Goal: Task Accomplishment & Management: Use online tool/utility

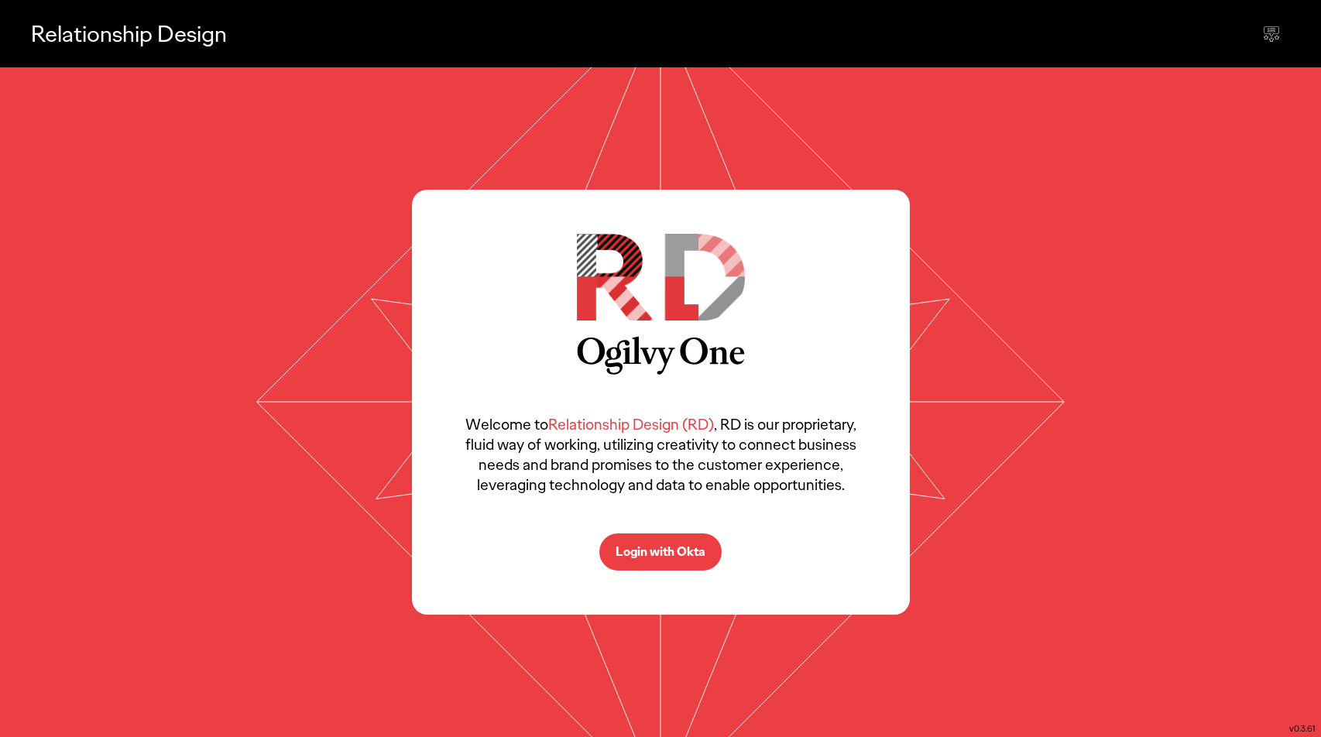
click at [660, 561] on button "Login with Okta" at bounding box center [660, 551] width 122 height 37
click at [663, 554] on p "Login with Okta" at bounding box center [661, 552] width 90 height 12
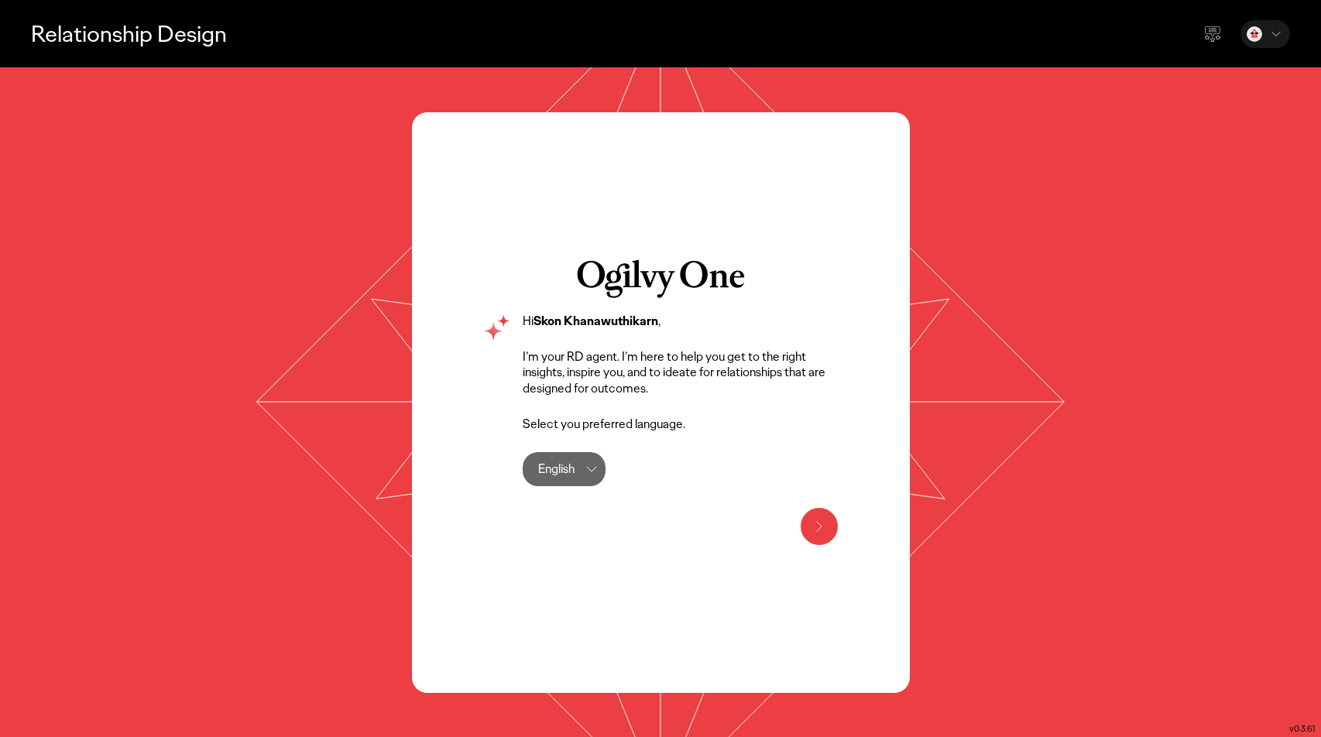
click at [810, 525] on icon at bounding box center [819, 526] width 19 height 19
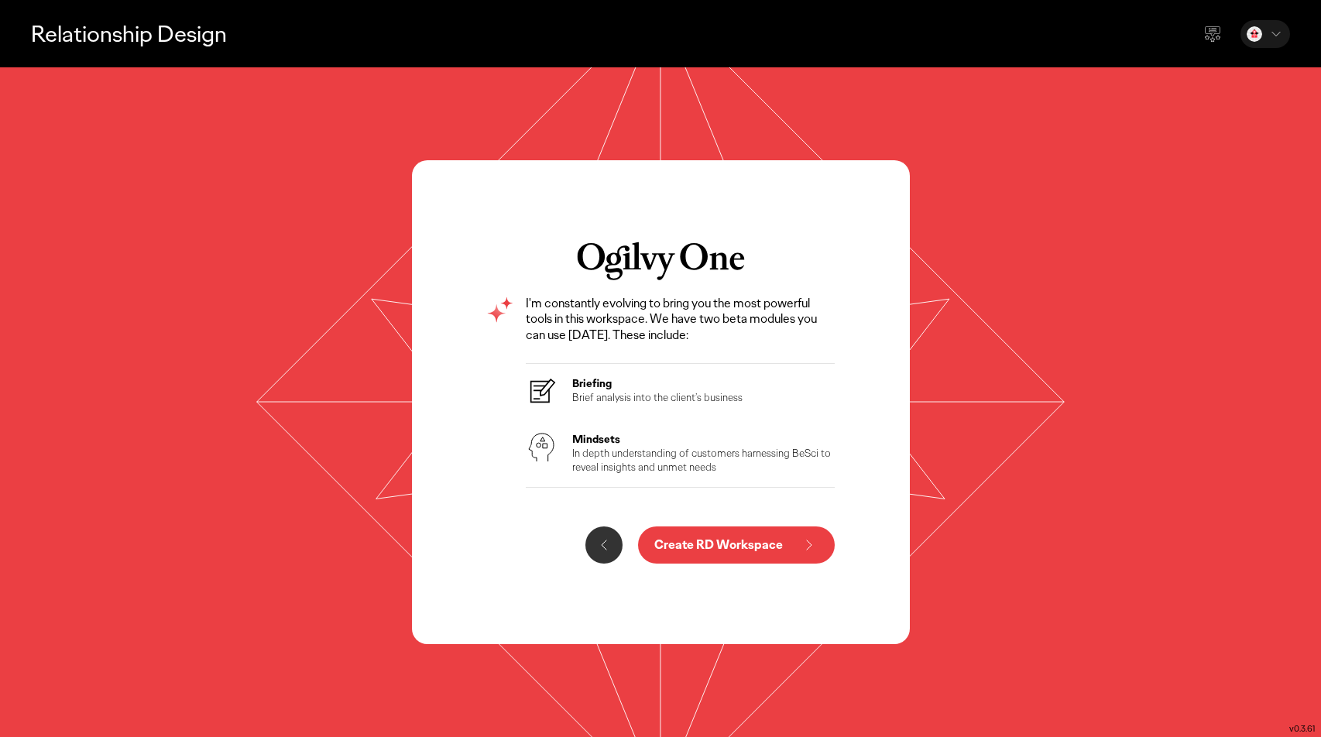
click at [665, 450] on p "In depth understanding of customers harnessing BeSci to reveal insights and unm…" at bounding box center [703, 460] width 263 height 28
click at [544, 442] on icon at bounding box center [541, 447] width 31 height 31
click at [753, 542] on p "Create RD Workspace" at bounding box center [718, 545] width 129 height 12
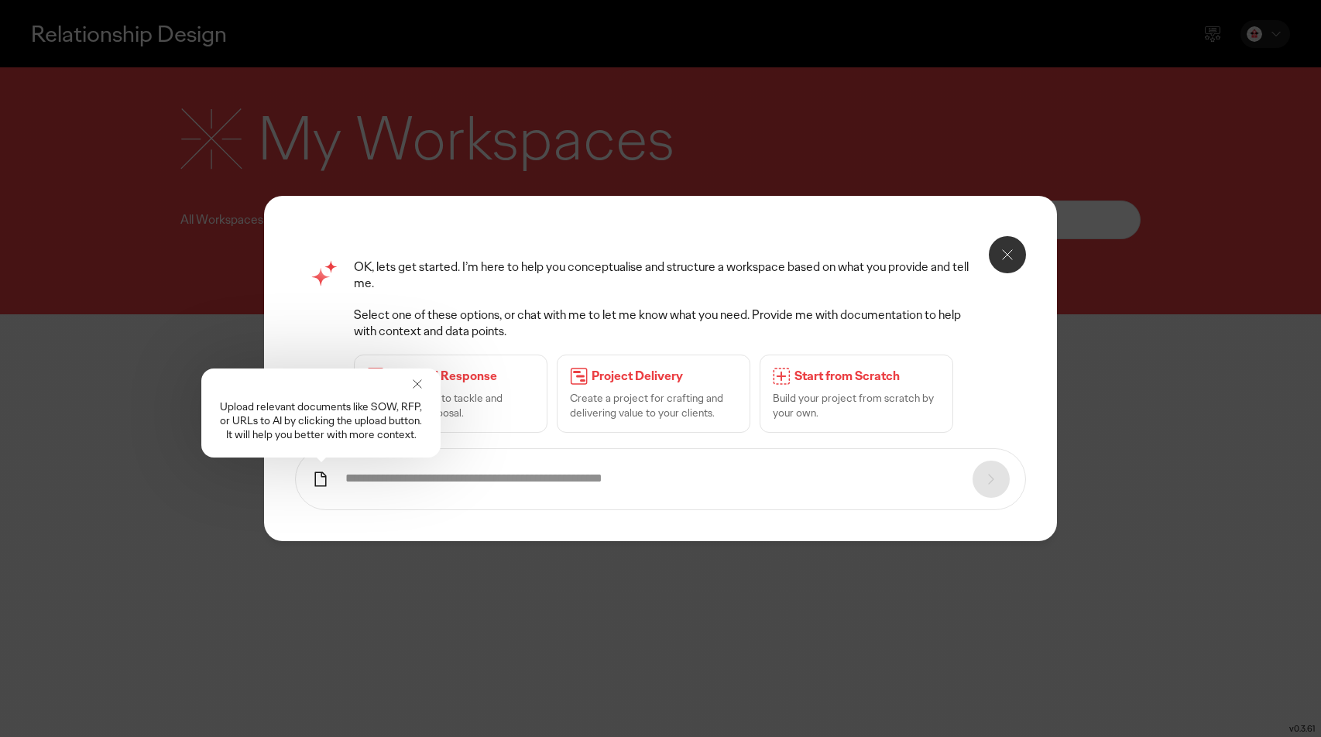
click at [417, 385] on icon at bounding box center [417, 384] width 8 height 8
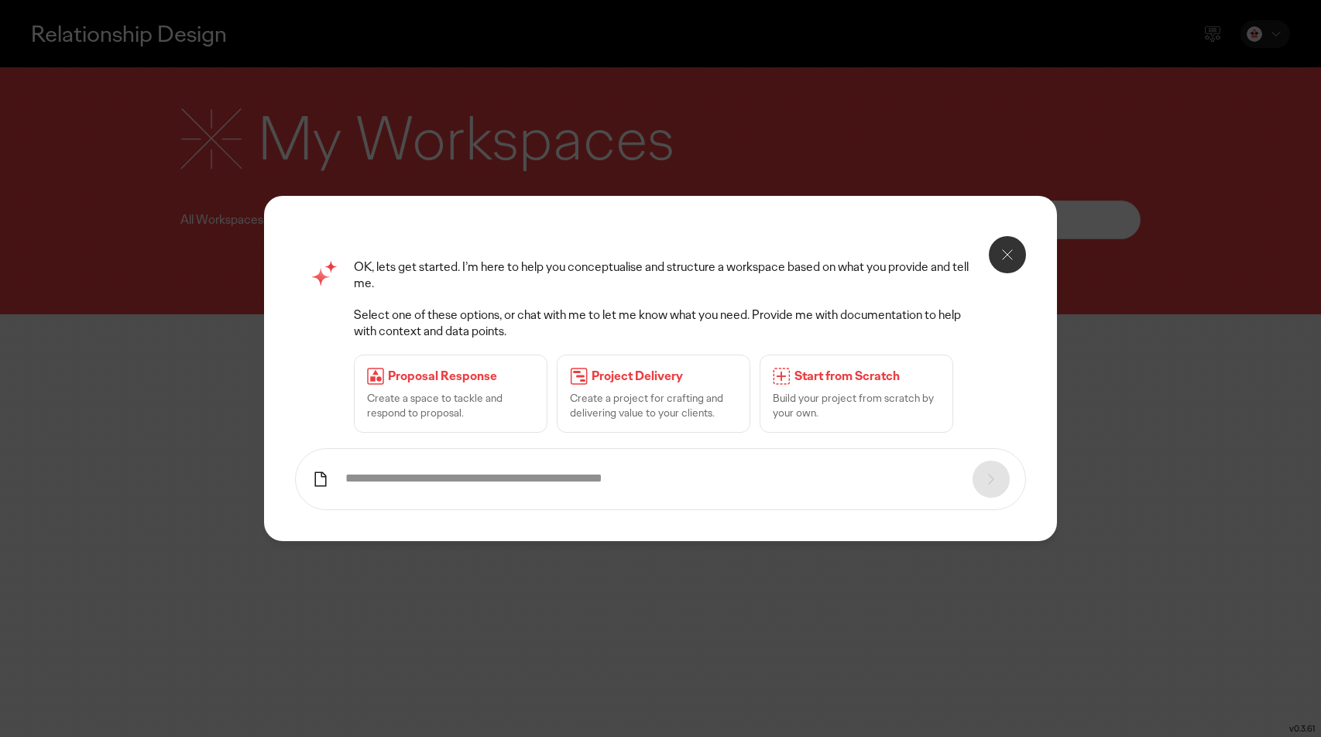
click at [626, 379] on p "Project Delivery" at bounding box center [665, 377] width 146 height 16
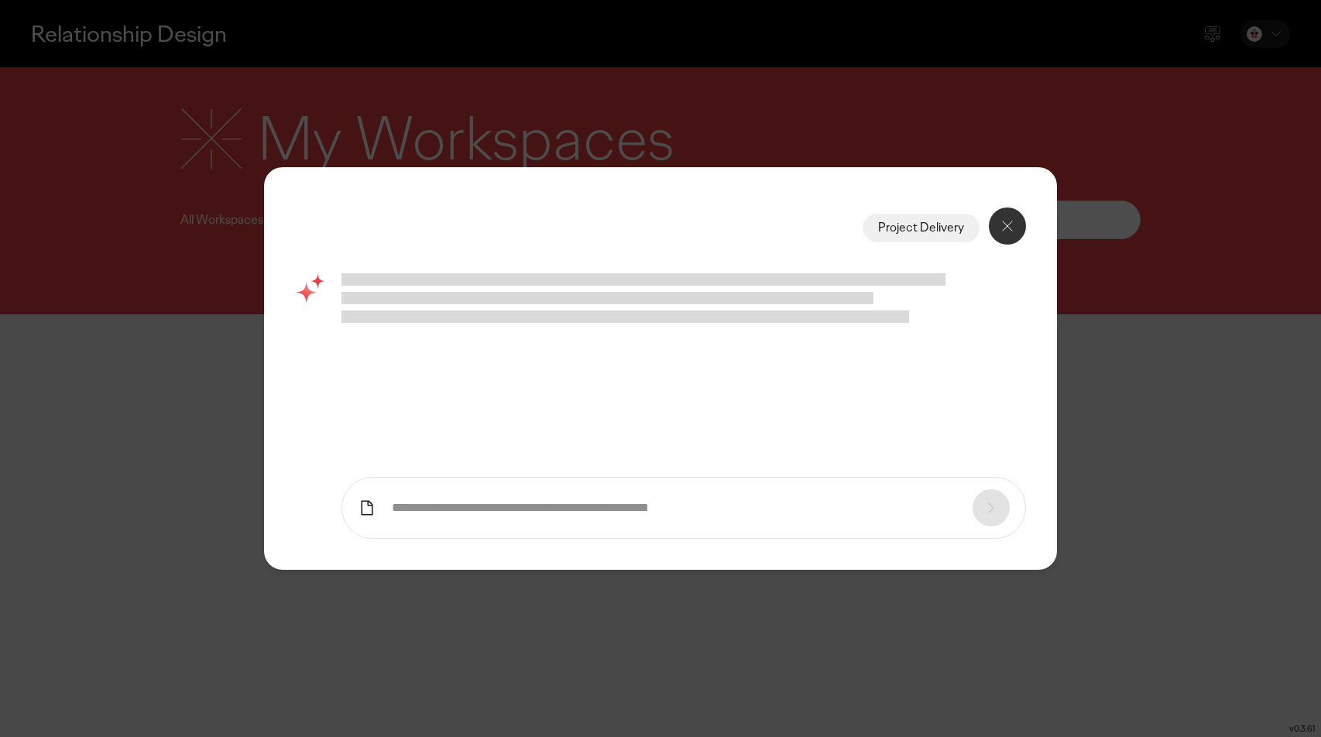
click at [614, 509] on input "text" at bounding box center [674, 508] width 565 height 16
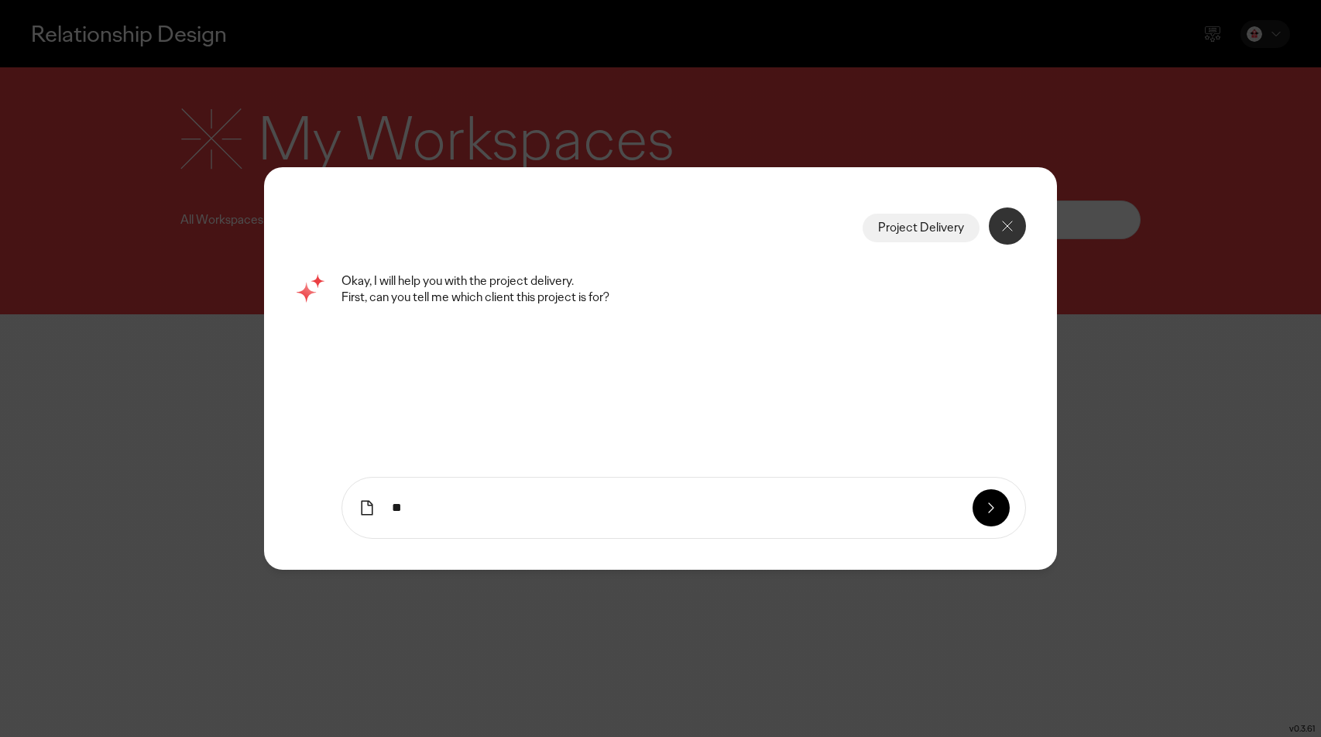
type input "**"
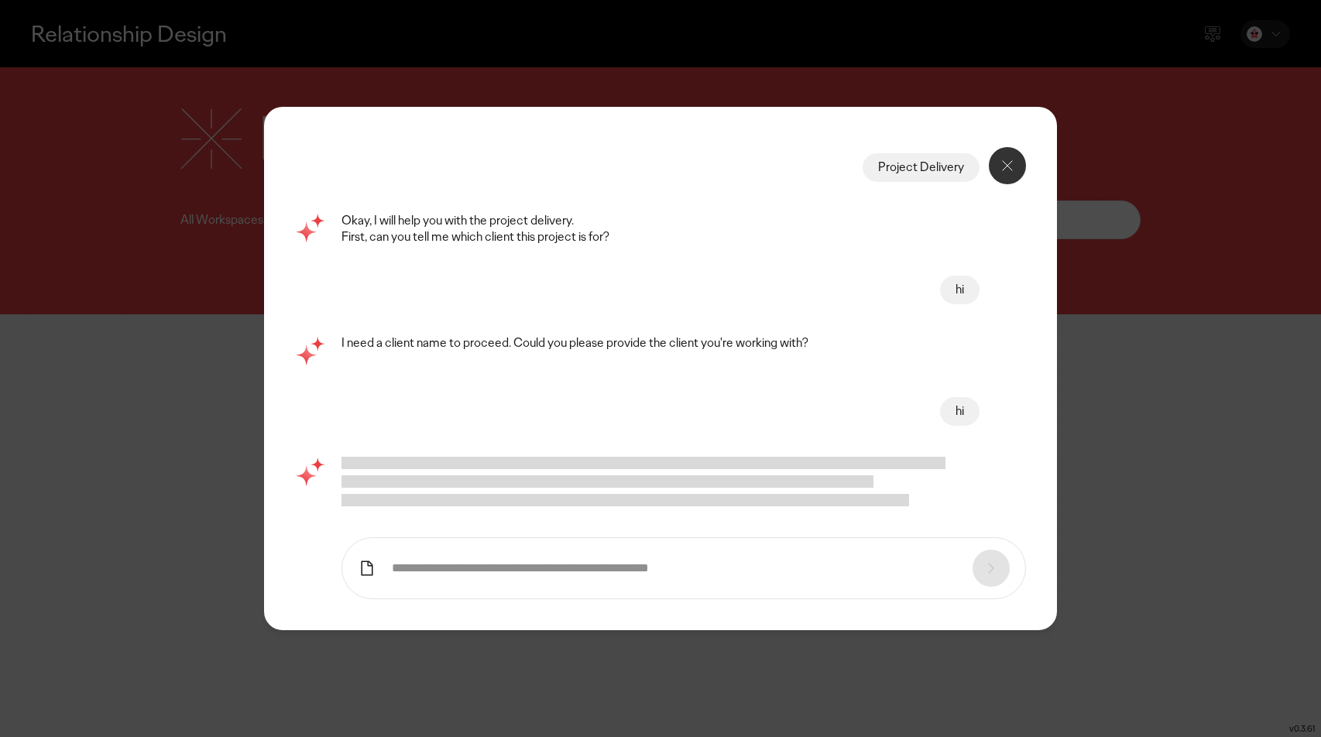
type input "*"
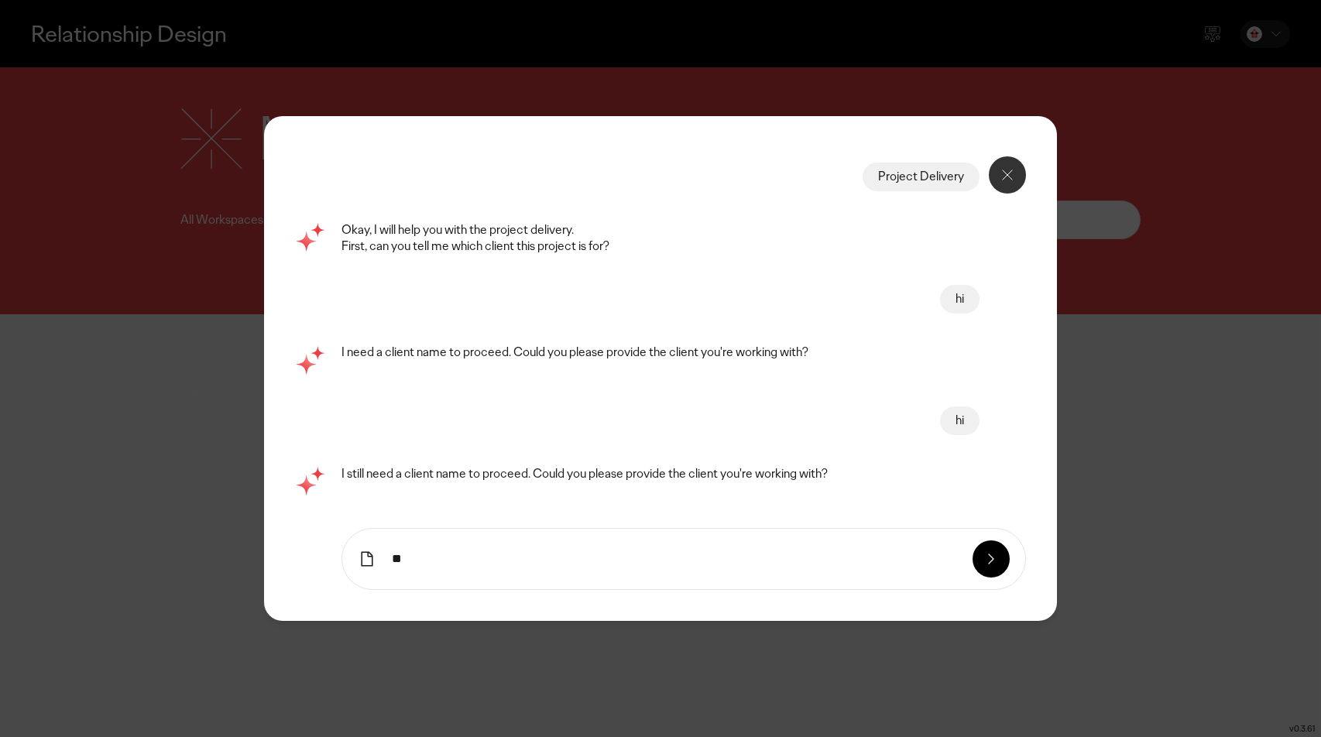
type input "**"
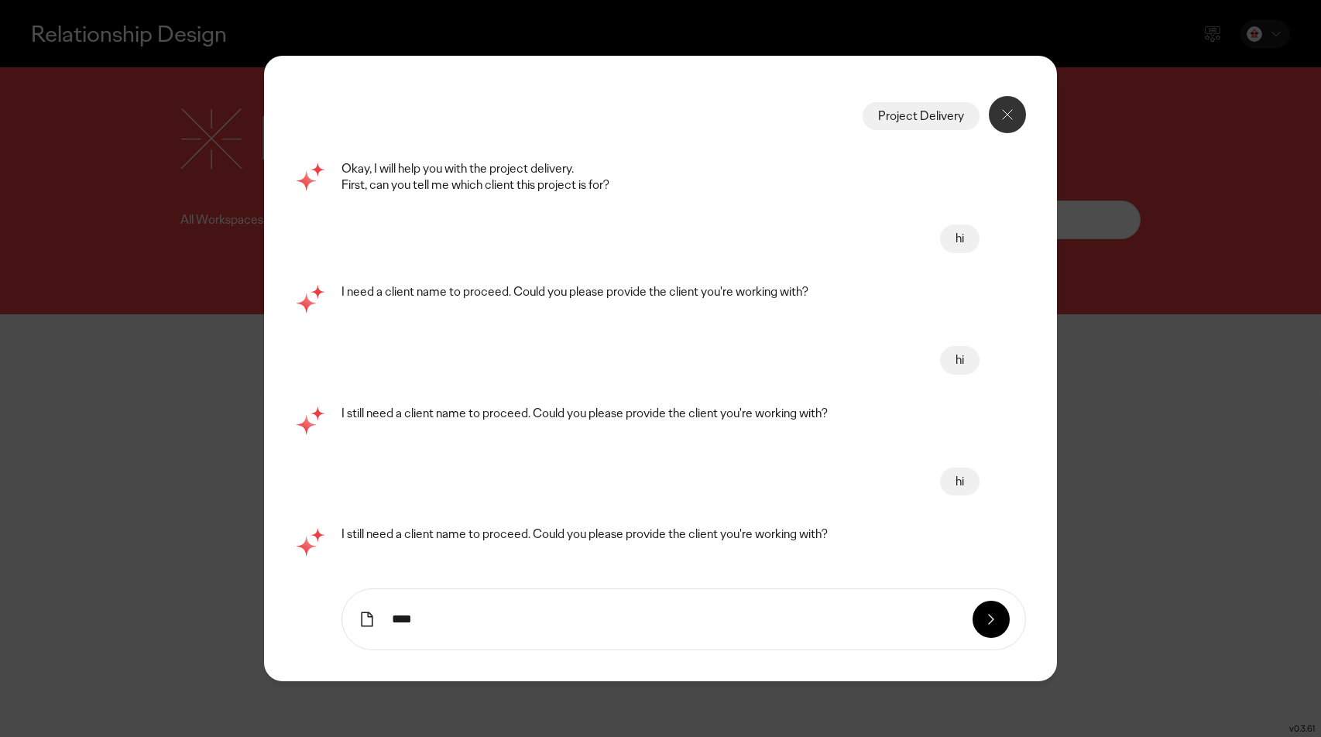
type input "****"
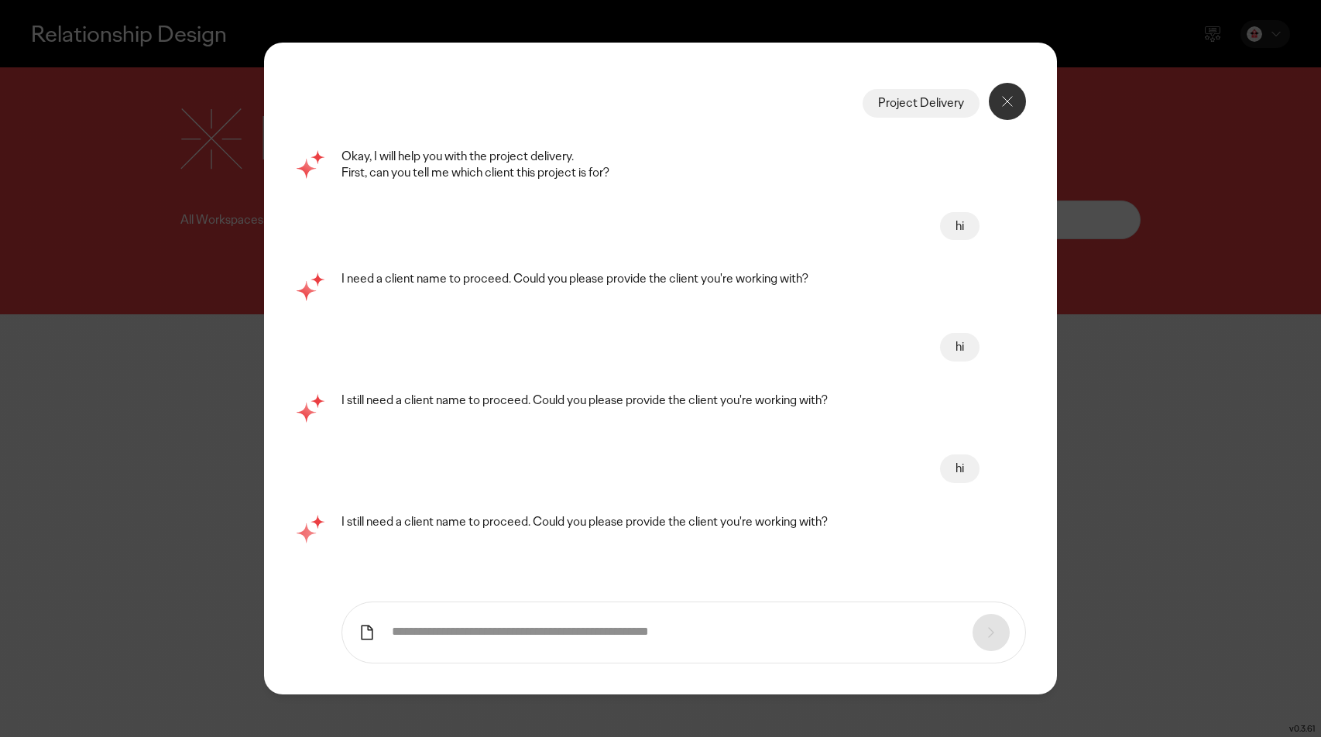
scroll to position [96, 0]
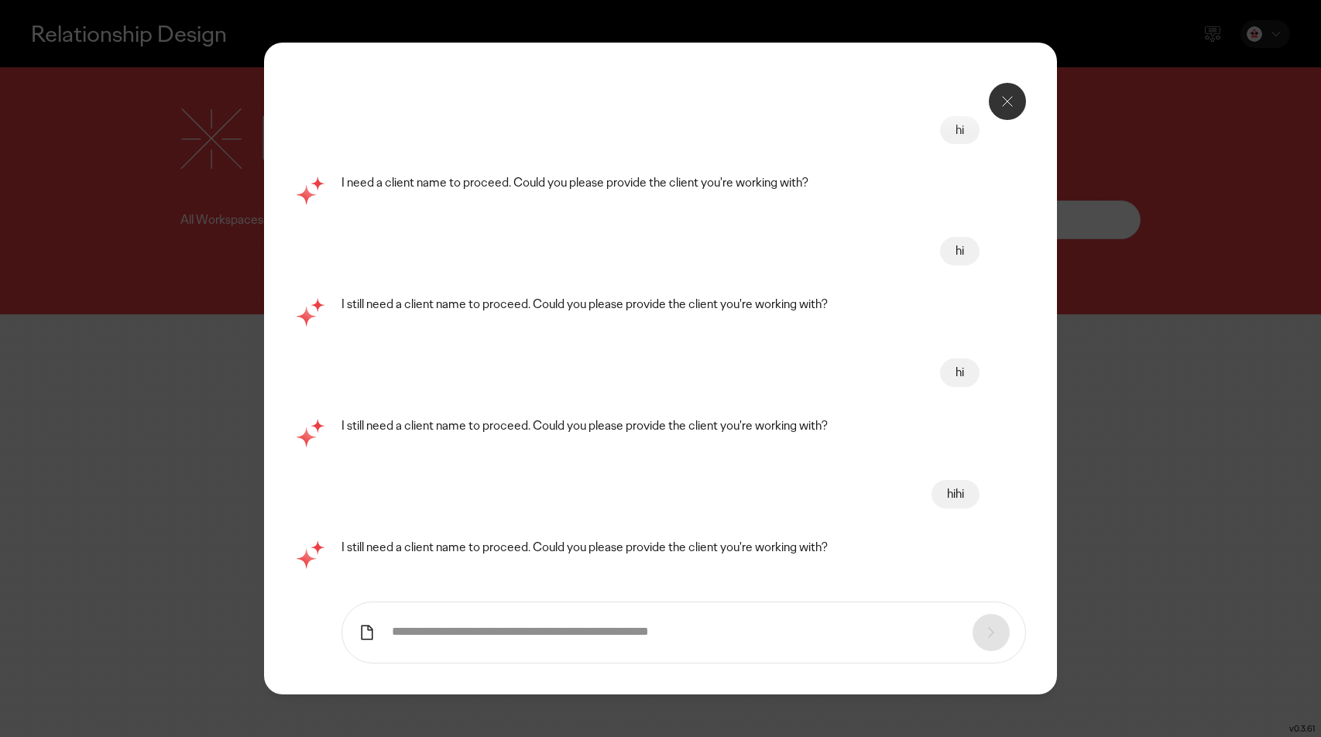
click at [537, 636] on input "text" at bounding box center [674, 632] width 565 height 16
type input "*"
type input "**********"
type input "*"
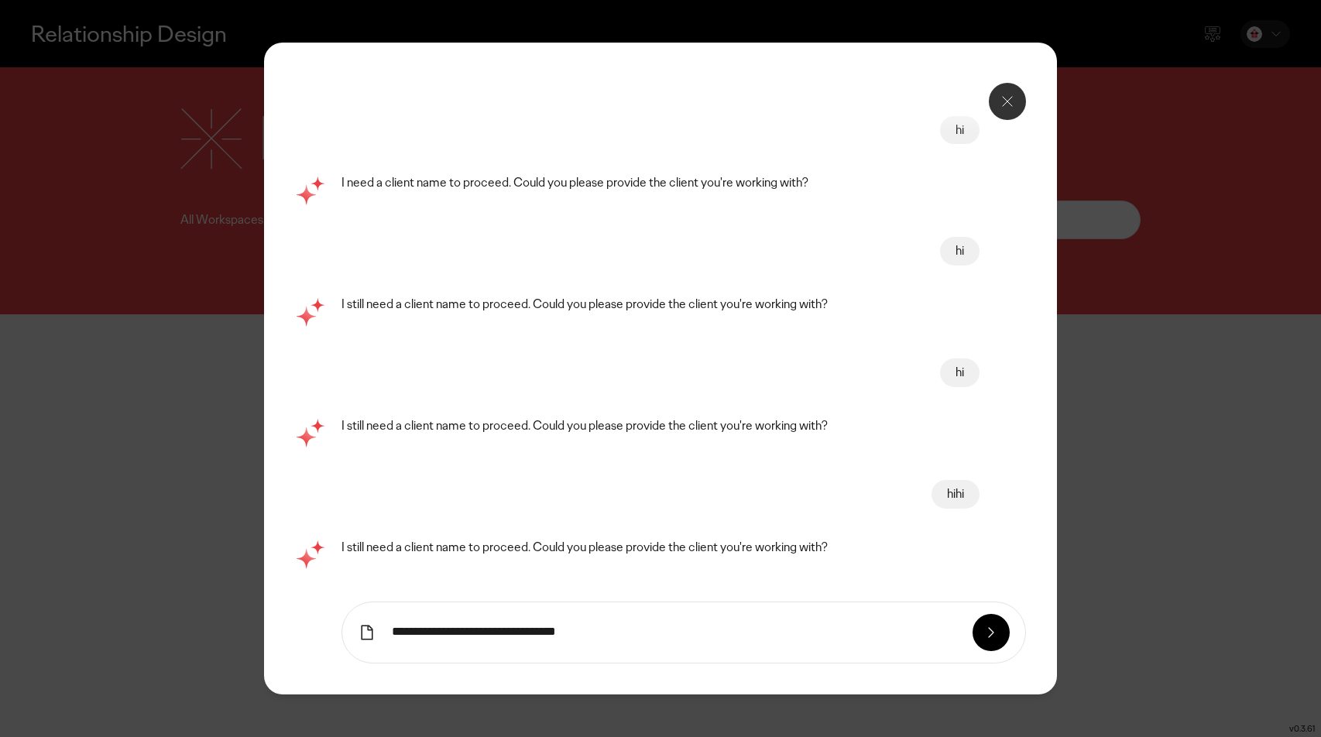
type input "**********"
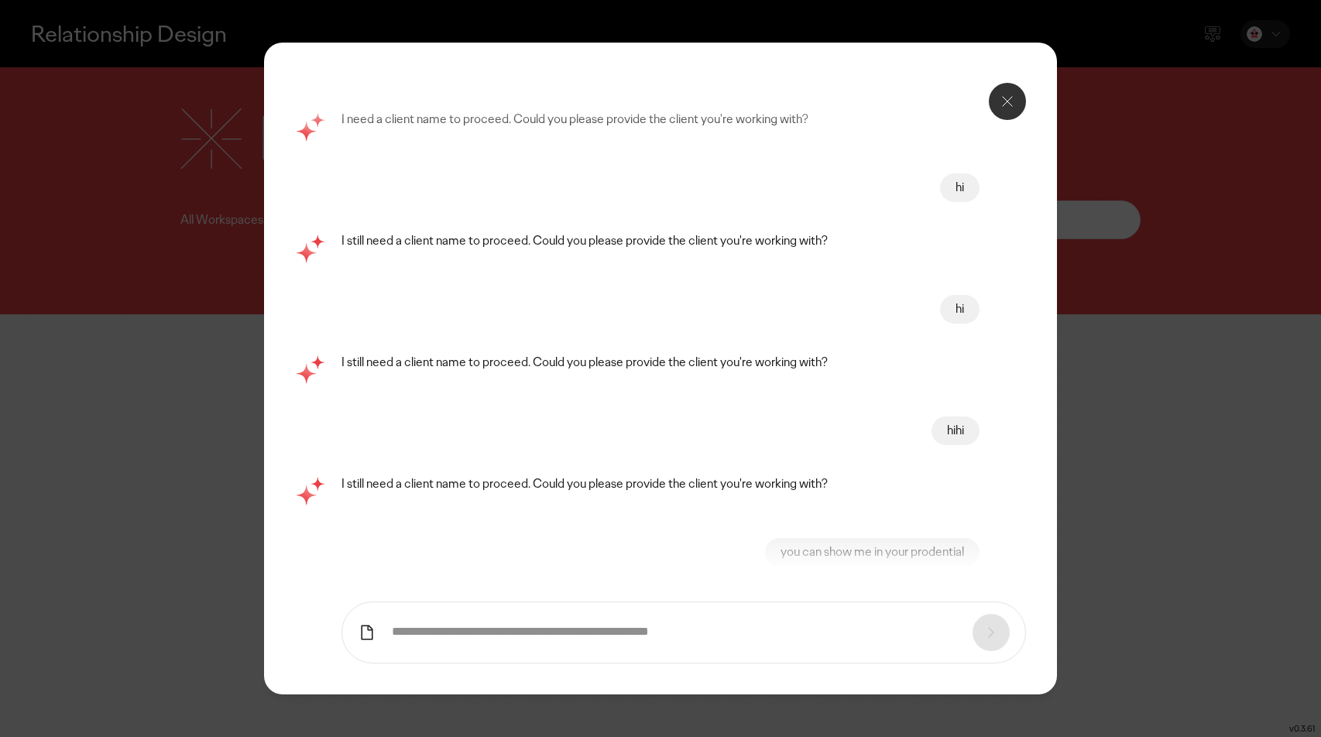
scroll to position [0, 0]
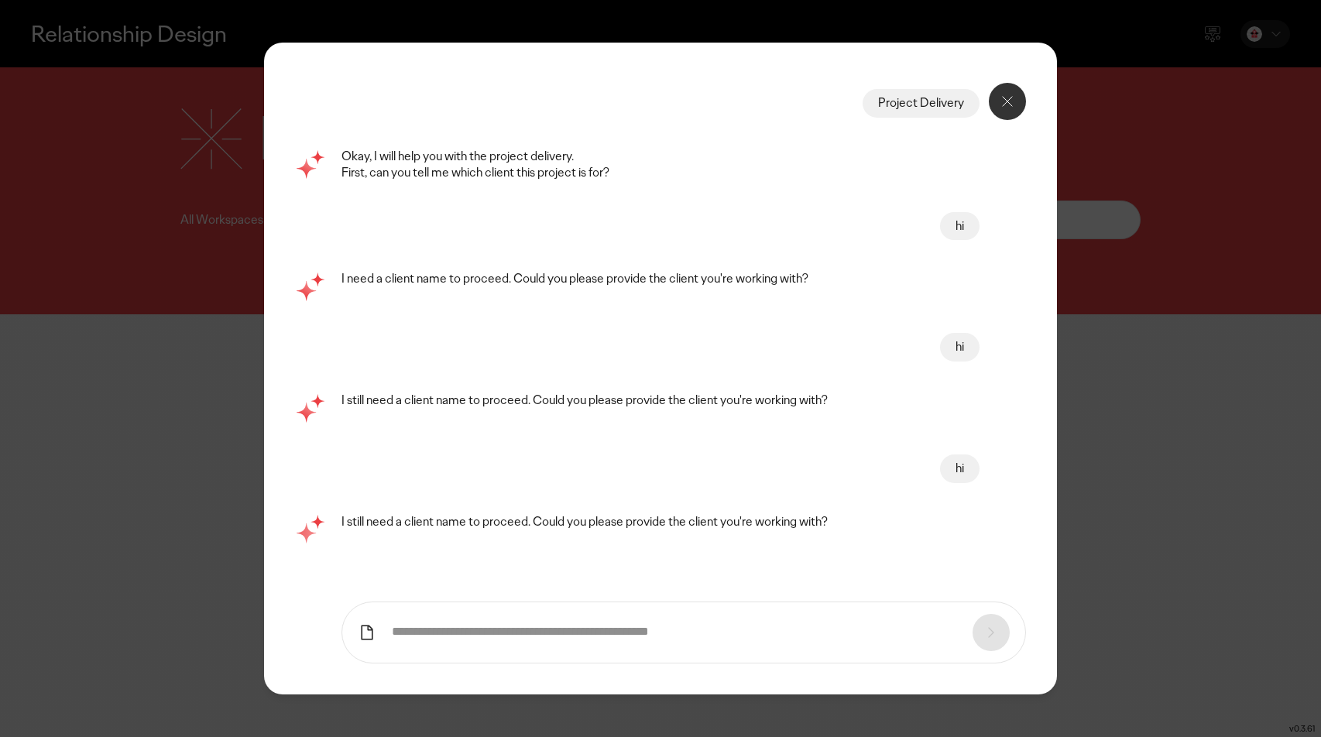
click at [1013, 99] on icon at bounding box center [1007, 101] width 19 height 19
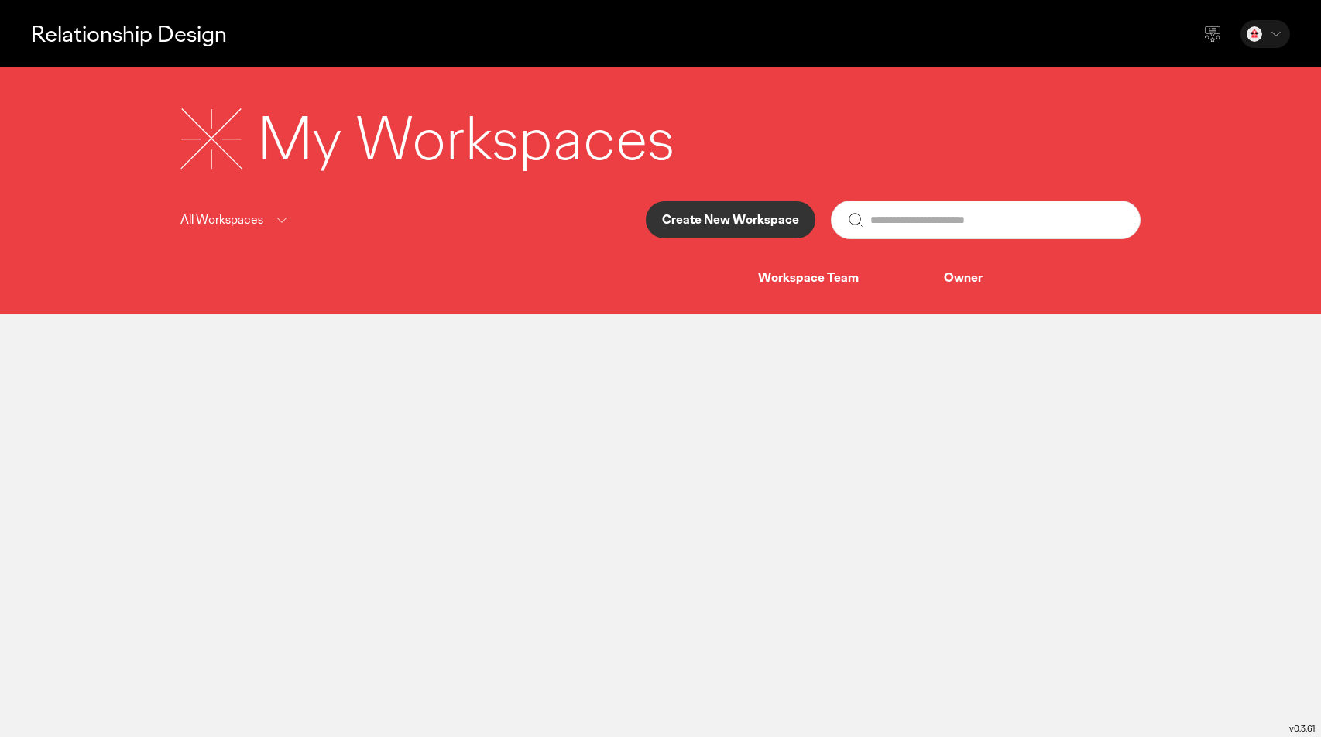
click at [828, 276] on div "Workspace Team" at bounding box center [851, 278] width 186 height 16
click at [969, 280] on div "Owner" at bounding box center [1030, 278] width 172 height 16
click at [783, 218] on p "Create New Workspace" at bounding box center [730, 220] width 137 height 12
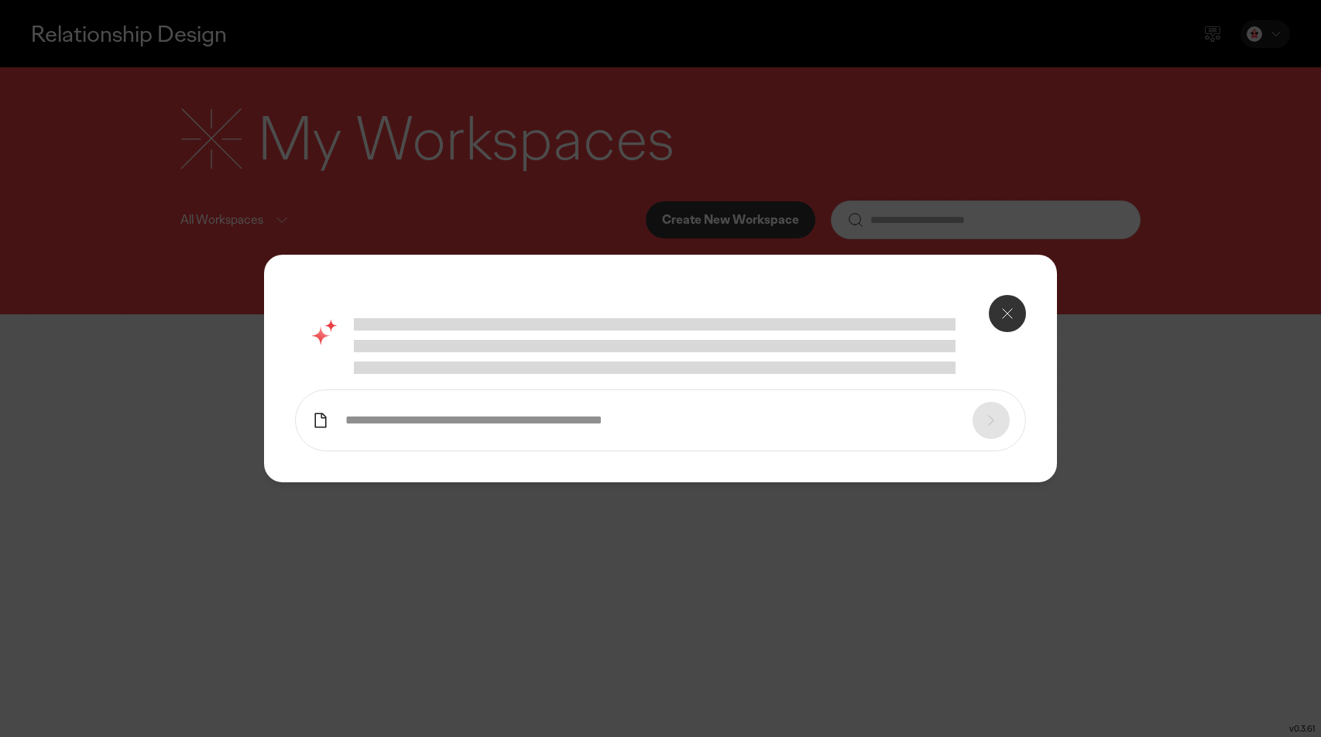
click at [1002, 310] on icon at bounding box center [1007, 313] width 19 height 19
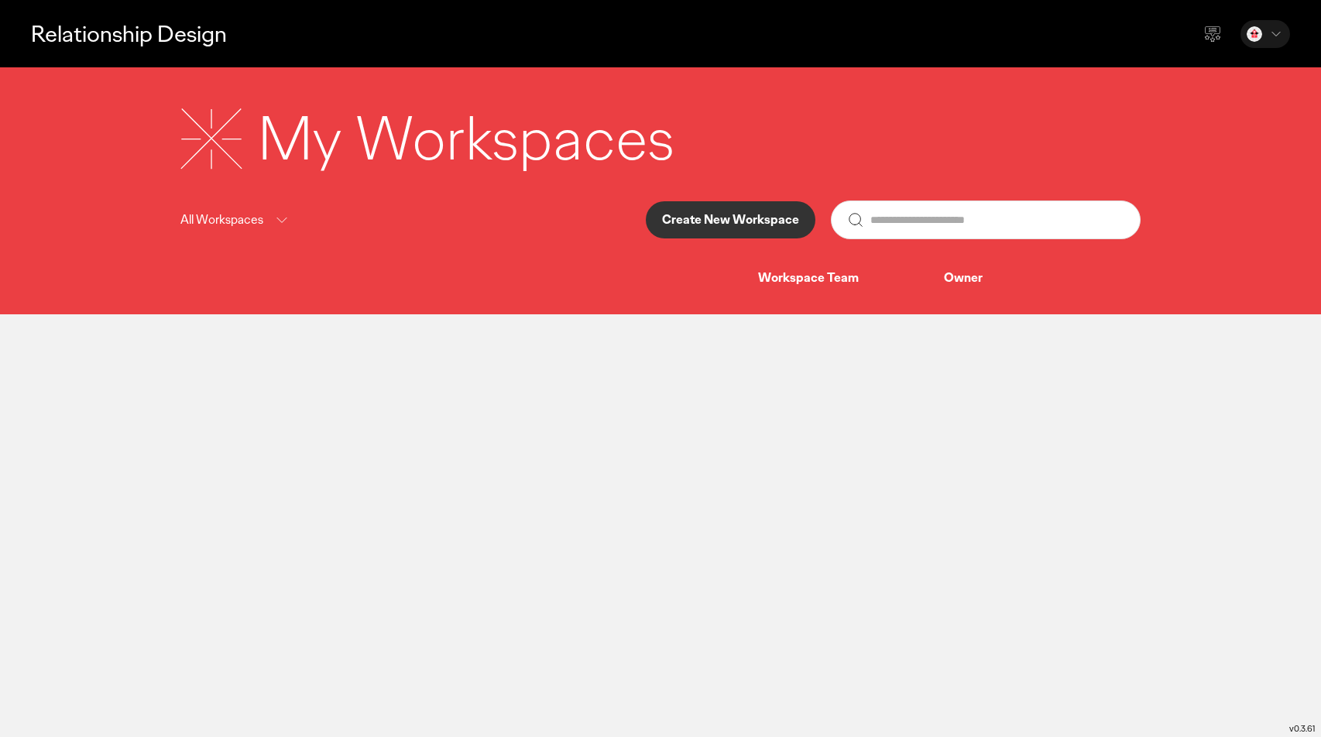
click at [965, 283] on div "Owner" at bounding box center [1030, 278] width 172 height 16
click at [798, 276] on div "Workspace Team" at bounding box center [851, 278] width 186 height 16
click at [245, 211] on p "All Workspaces" at bounding box center [221, 220] width 83 height 19
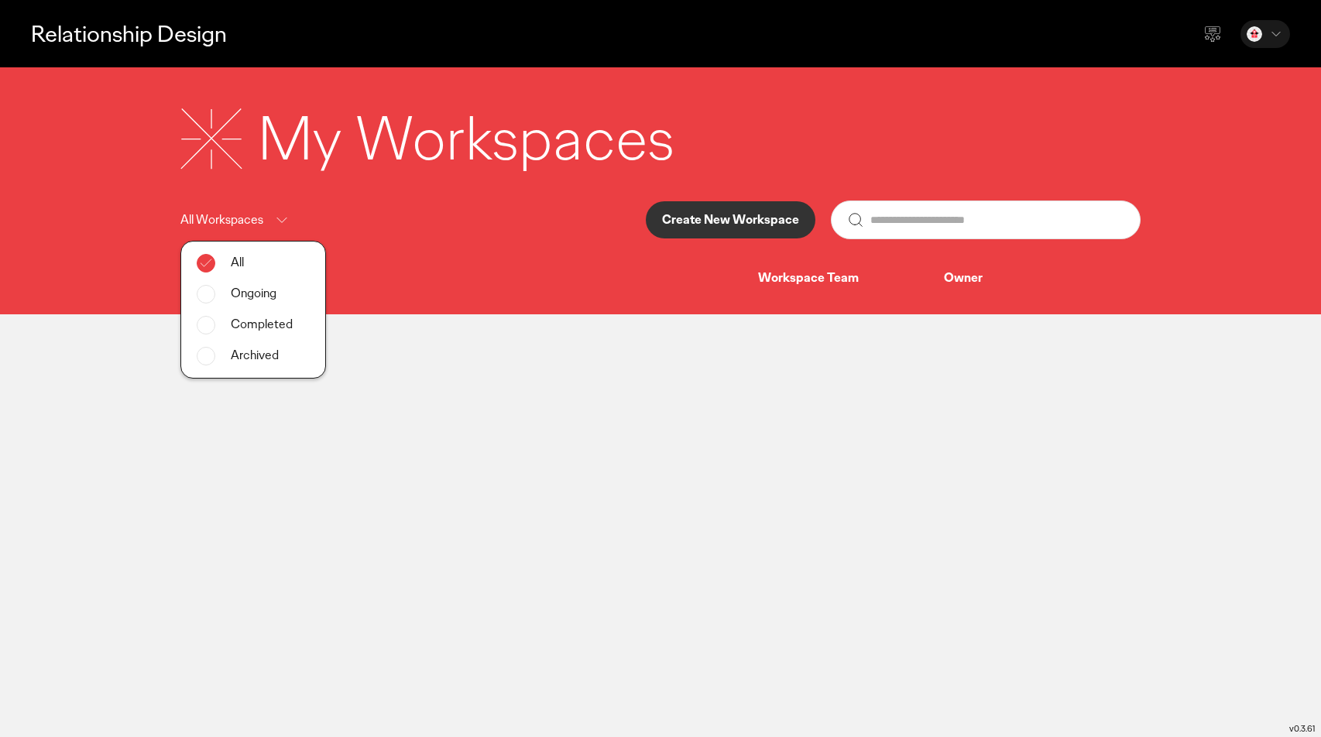
click at [451, 379] on main "Relationship Design My Workspaces All Workspaces All Ongoing Completed Archived…" at bounding box center [660, 368] width 1321 height 737
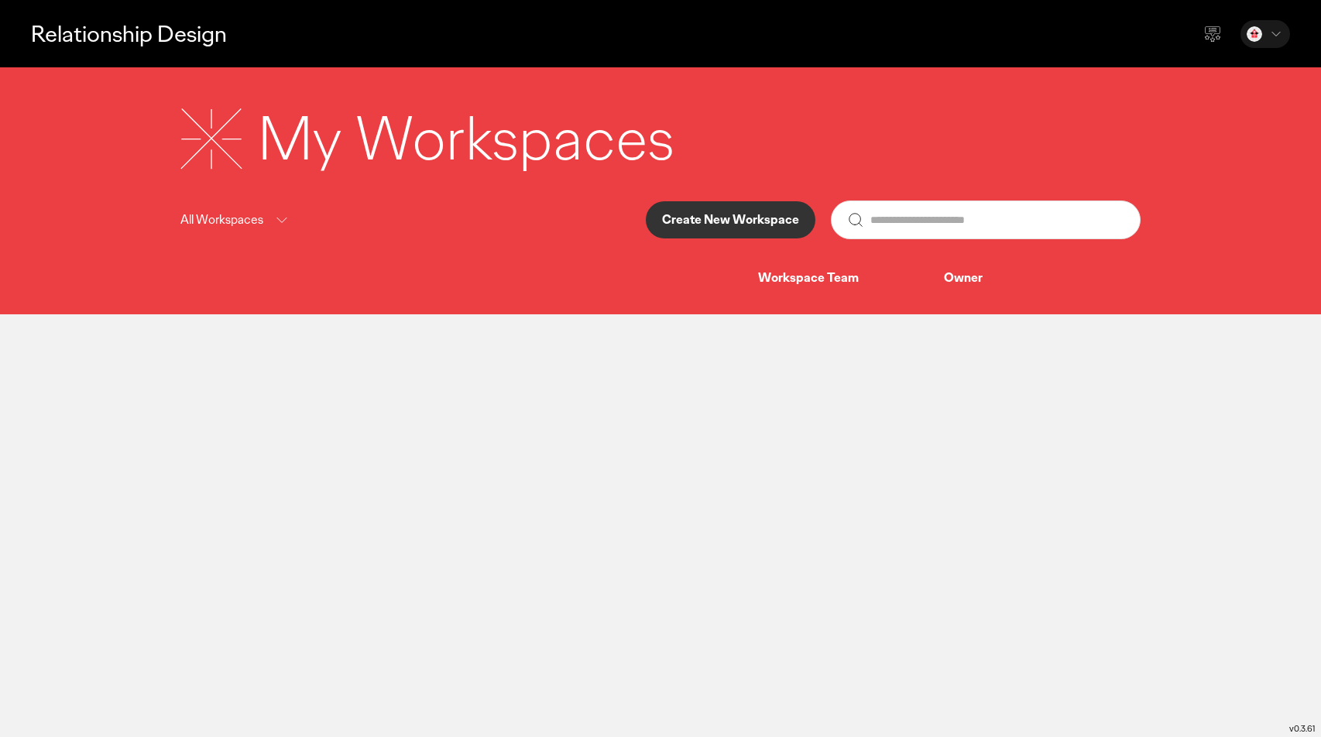
click at [897, 219] on input "text" at bounding box center [997, 219] width 254 height 37
